Goal: Transaction & Acquisition: Purchase product/service

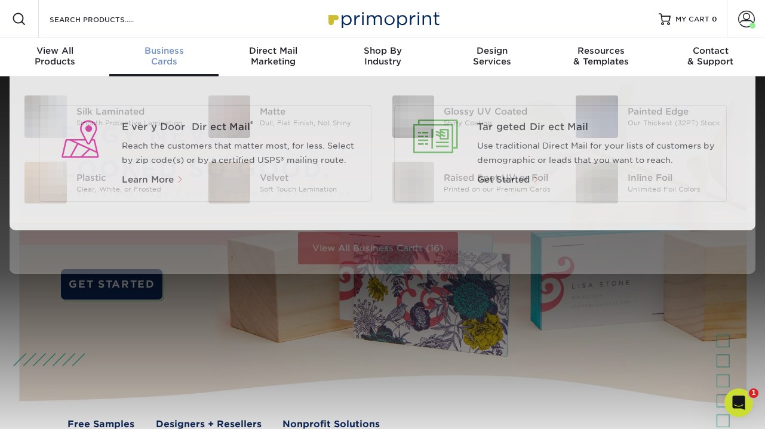
click at [174, 55] on span "Business" at bounding box center [163, 50] width 109 height 11
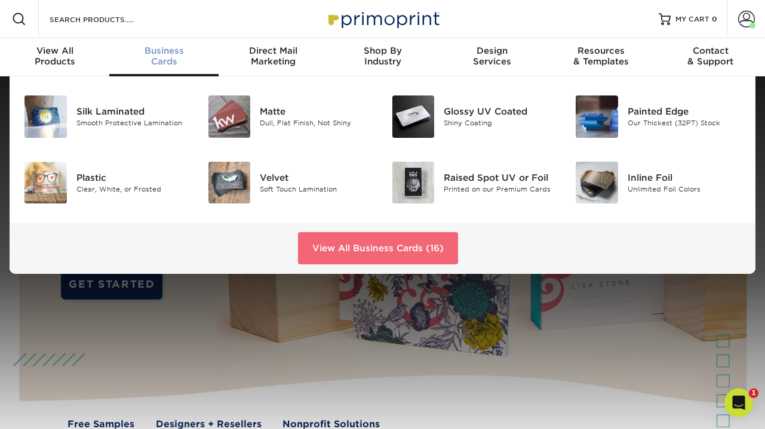
click at [372, 251] on link "View All Business Cards (16)" at bounding box center [378, 248] width 160 height 32
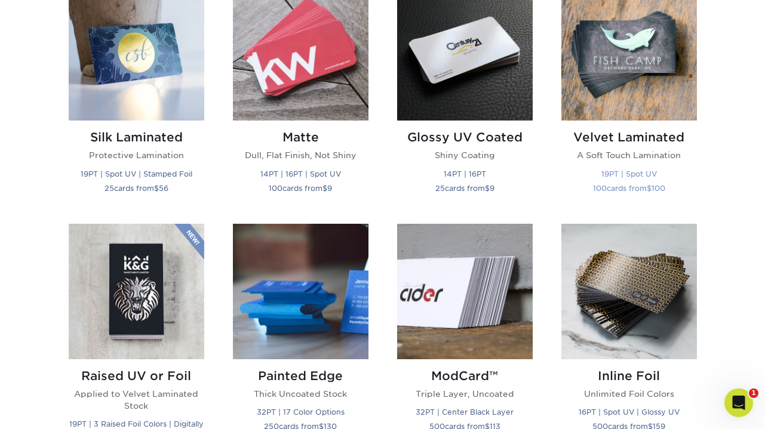
click at [627, 58] on img at bounding box center [629, 53] width 136 height 136
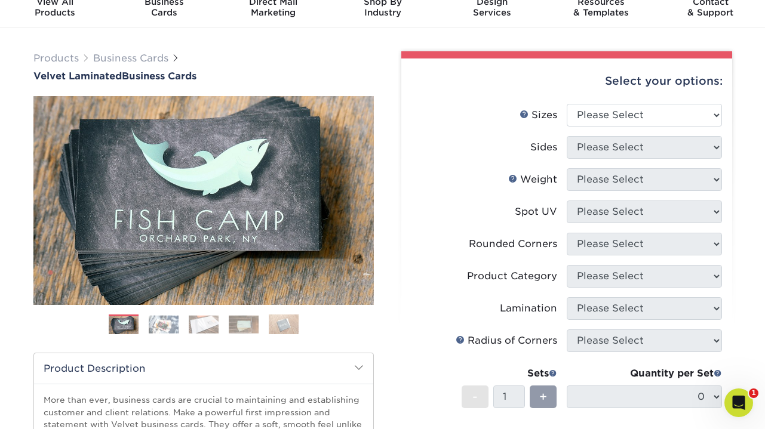
scroll to position [48, 0]
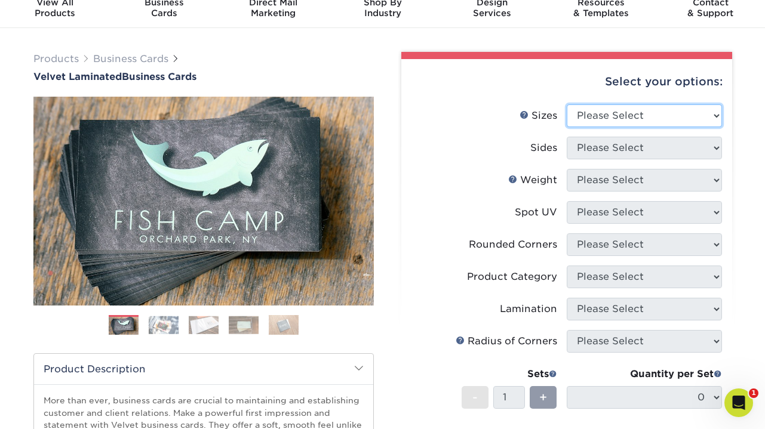
select select "2.00x3.50"
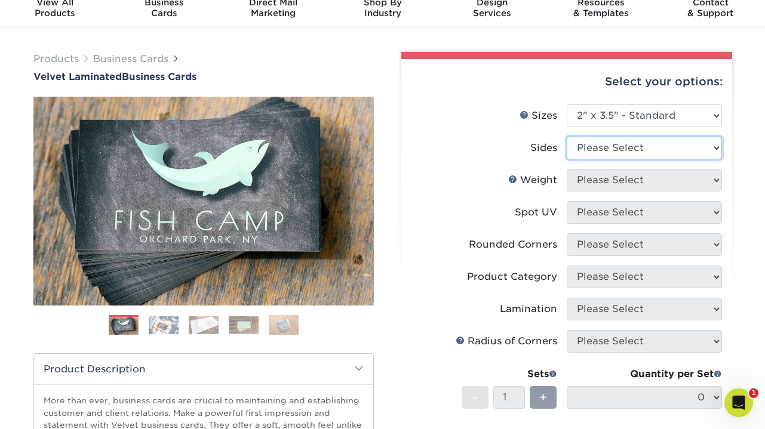
select select "13abbda7-1d64-4f25-8bb2-c179b224825d"
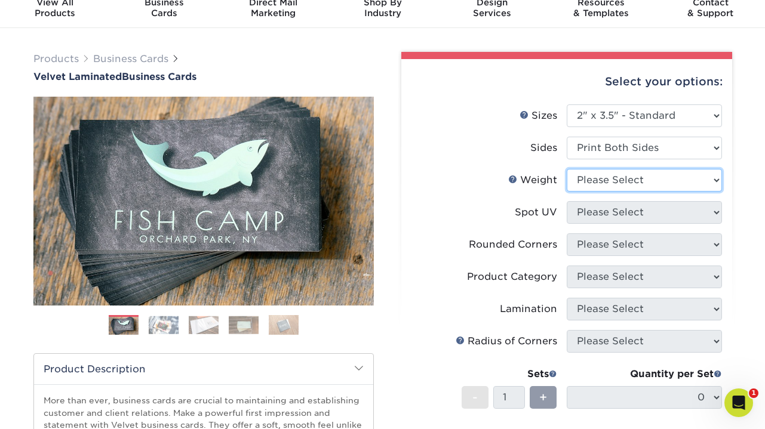
select select "16PT"
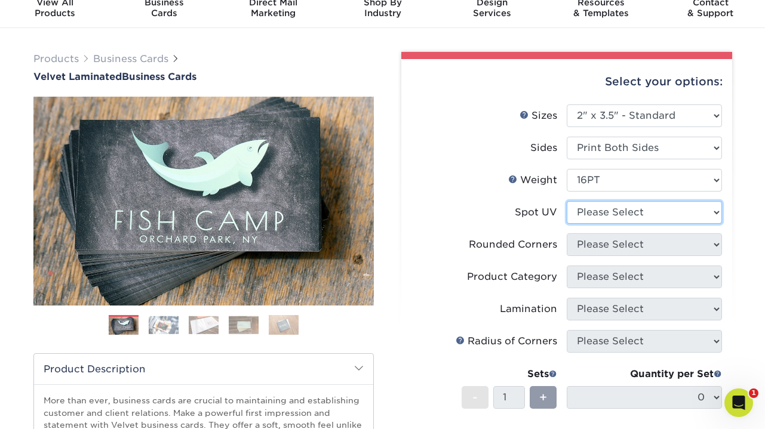
select select "1"
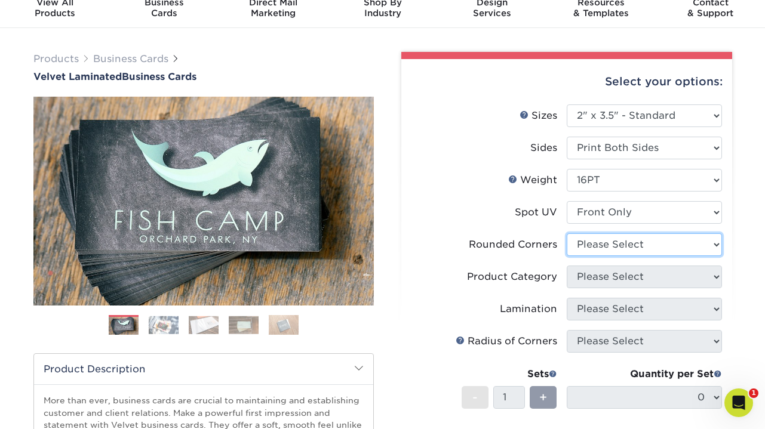
select select "7672df9e-0e0a-464d-8e1f-920c575e4da3"
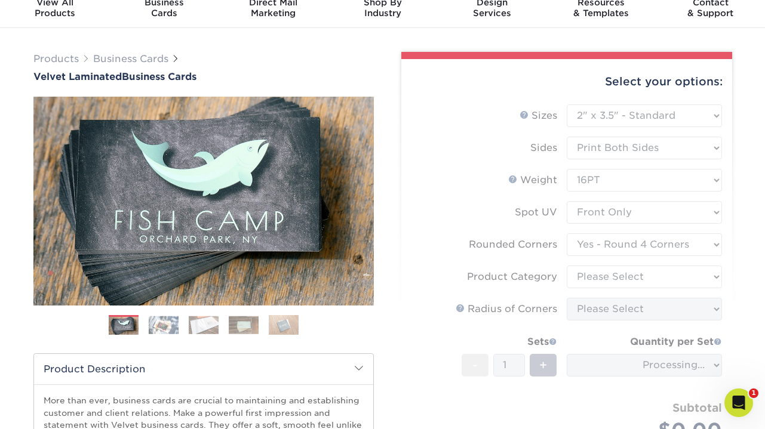
click at [628, 275] on form "Sizes Help Sizes Please Select 1.5" x 3.5" - Mini 1.75" x 3.5" - Mini 2" x 2" -…" at bounding box center [567, 287] width 312 height 365
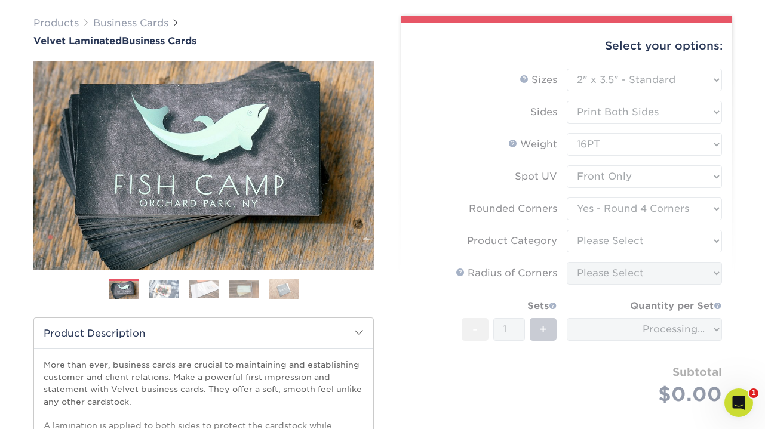
scroll to position [91, 0]
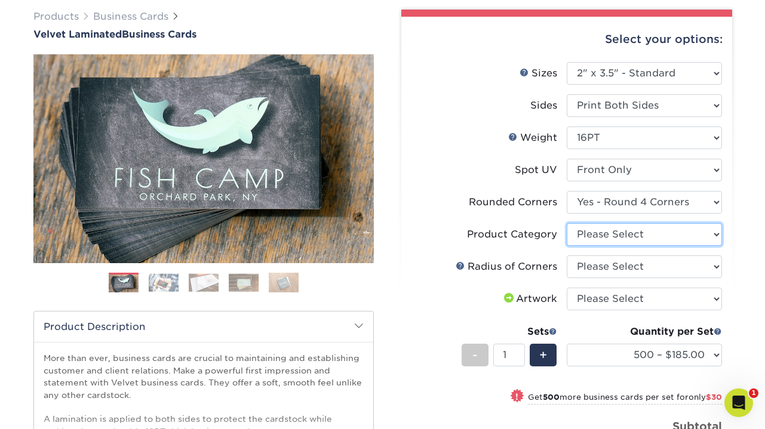
select select "3b5148f1-0588-4f88-a218-97bcfdce65c1"
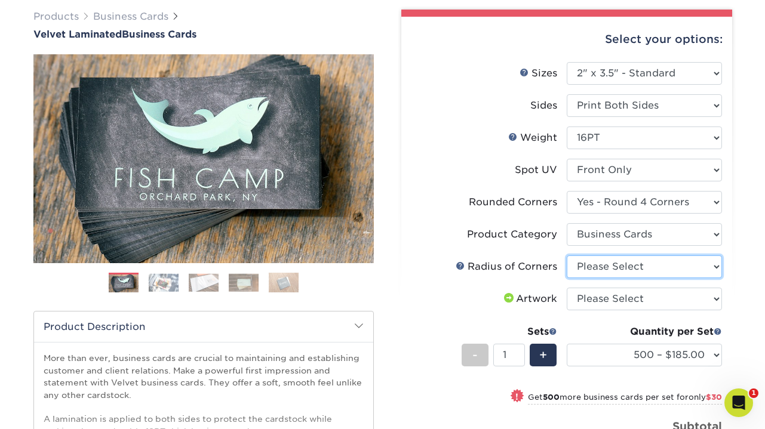
select select "589680c7-ee9a-431b-9d12-d7aeb1386a97"
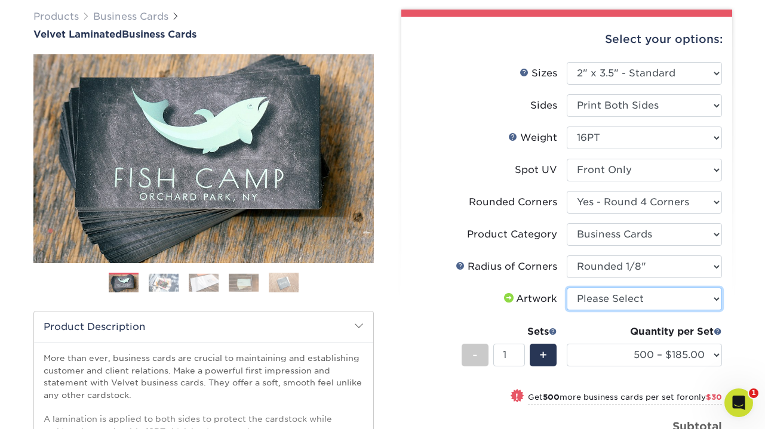
select select "upload"
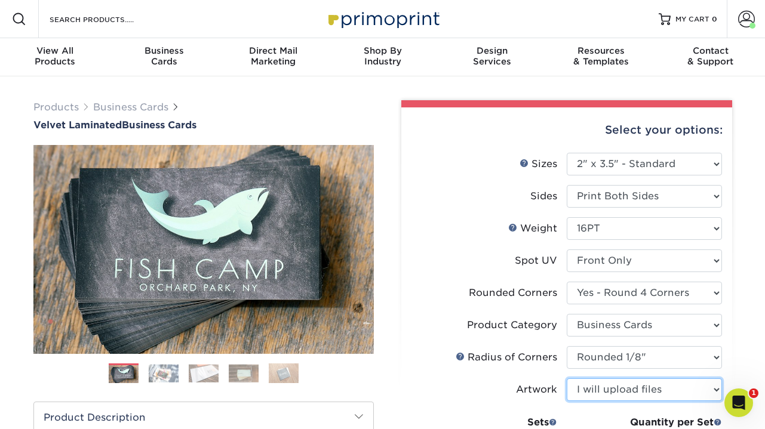
scroll to position [0, 0]
